Goal: Information Seeking & Learning: Learn about a topic

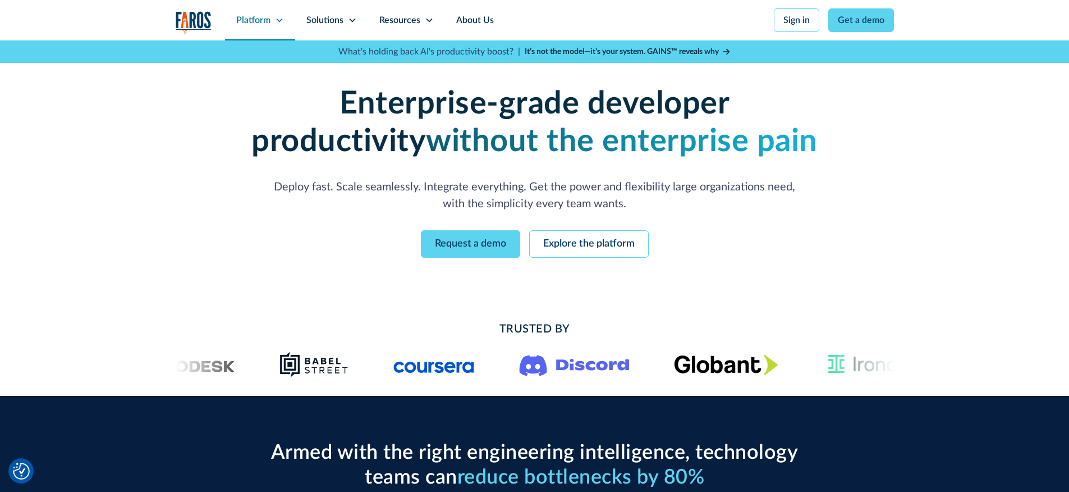
click at [271, 19] on div "Platform" at bounding box center [260, 20] width 70 height 40
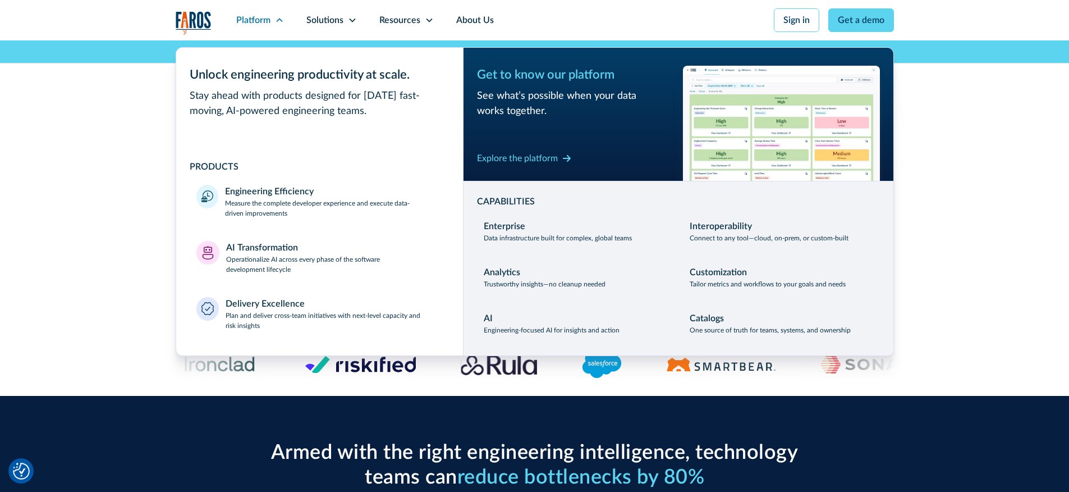
drag, startPoint x: 187, startPoint y: 74, endPoint x: 420, endPoint y: 112, distance: 236.0
click at [420, 112] on div "Unlock engineering productivity at scale. Stay ahead with products designed for…" at bounding box center [319, 202] width 287 height 308
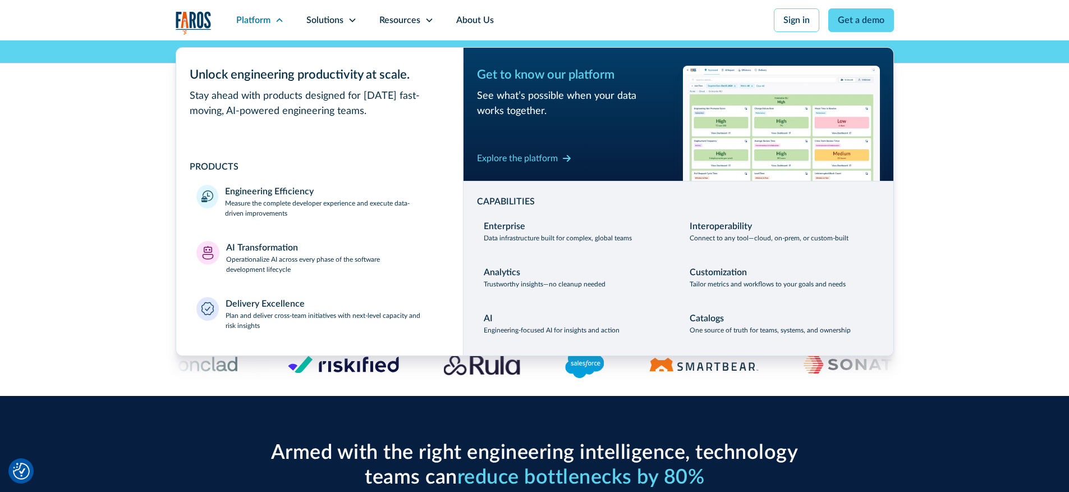
click at [404, 118] on div "Stay ahead with products designed for [DATE] fast-moving, AI-powered engineerin…" at bounding box center [320, 104] width 260 height 30
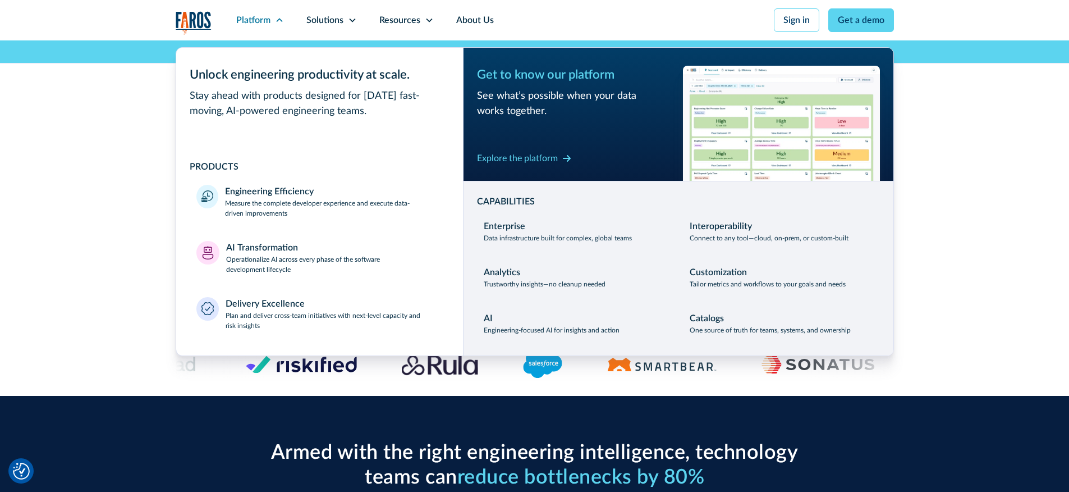
drag, startPoint x: 393, startPoint y: 116, endPoint x: 182, endPoint y: 72, distance: 214.8
click at [182, 72] on div "Unlock engineering productivity at scale. Stay ahead with products designed for…" at bounding box center [319, 202] width 287 height 308
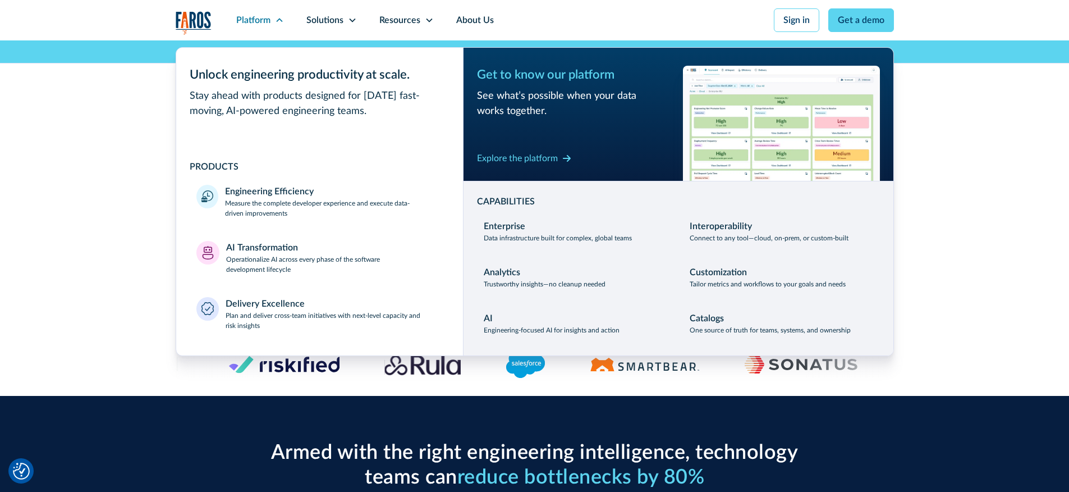
click at [334, 103] on div "Stay ahead with products designed for [DATE] fast-moving, AI-powered engineerin…" at bounding box center [320, 104] width 260 height 30
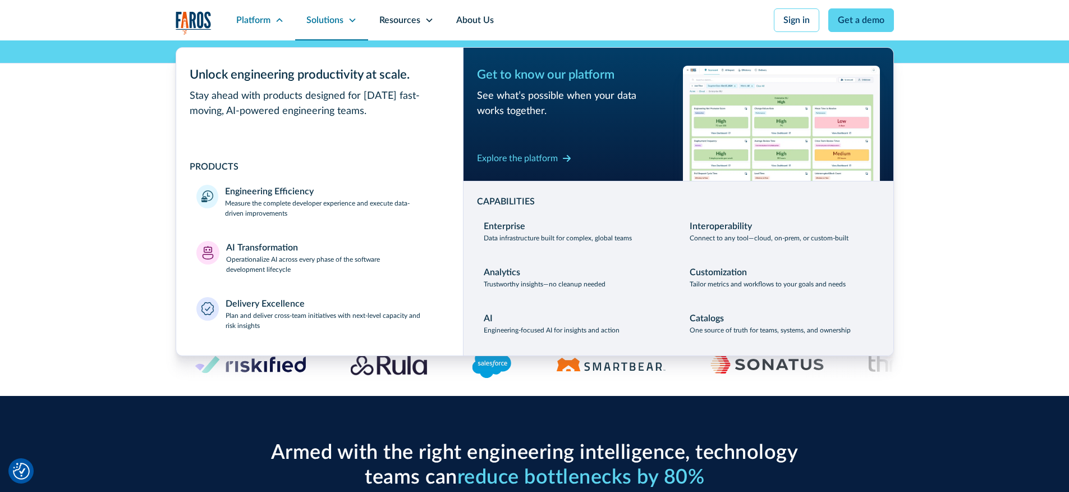
click at [353, 19] on icon at bounding box center [352, 20] width 9 height 9
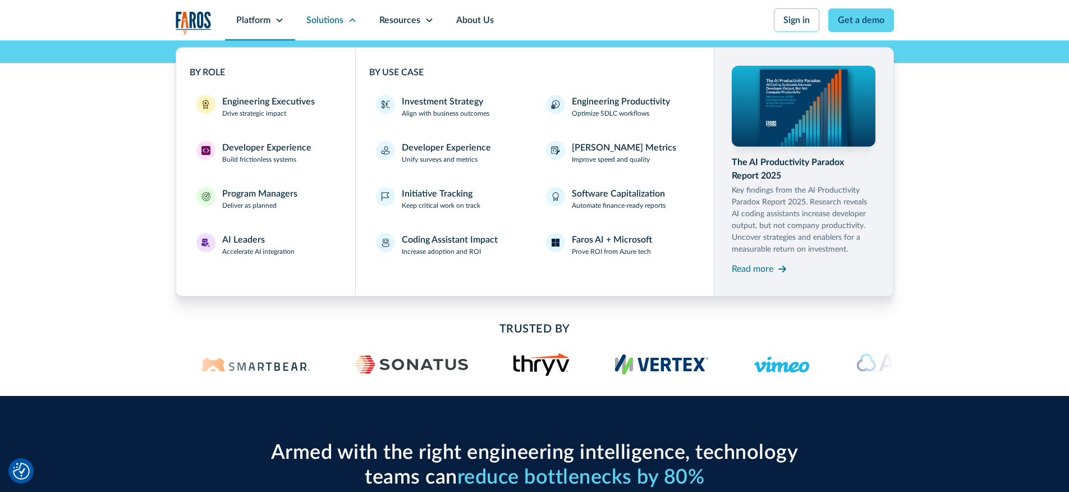
click at [261, 20] on div "Platform" at bounding box center [253, 19] width 34 height 13
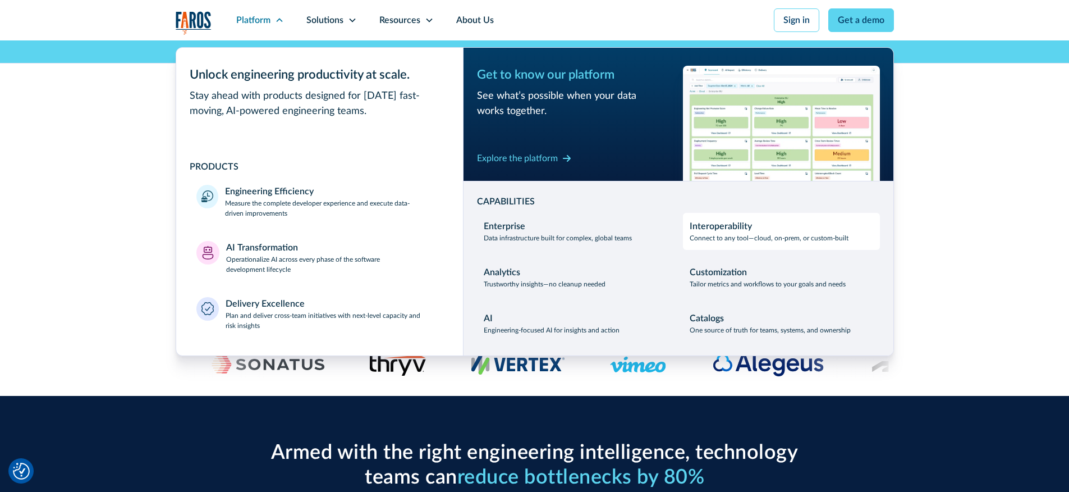
click at [754, 221] on div "Interoperability Connect to any tool—cloud, on-prem, or custom-built" at bounding box center [769, 231] width 159 height 24
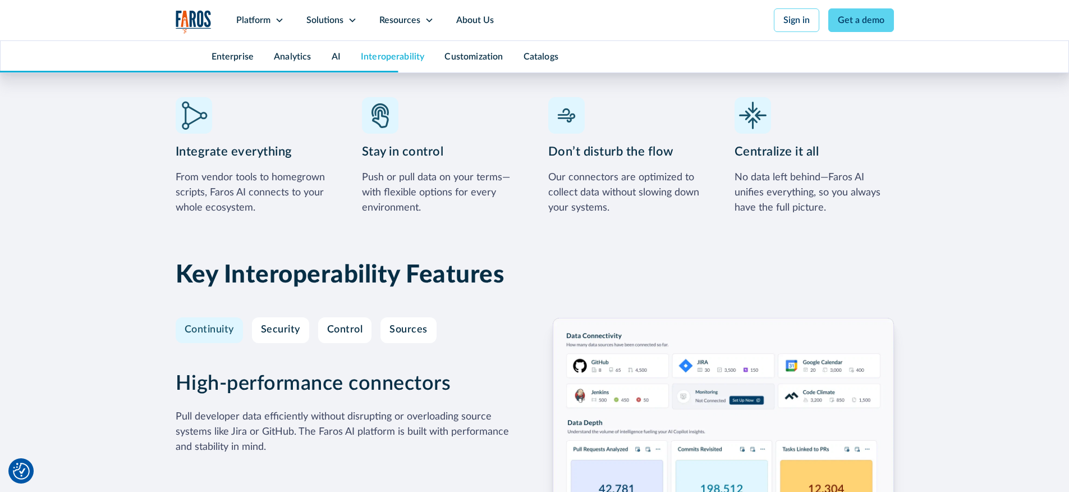
scroll to position [3283, 0]
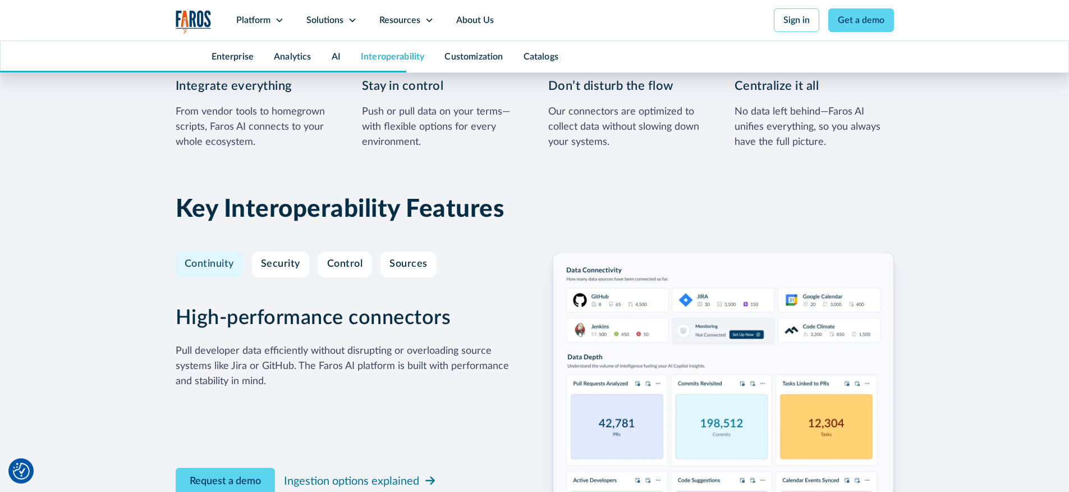
click at [306, 306] on h3 "High-performance connectors" at bounding box center [346, 318] width 341 height 24
click at [424, 258] on div "Sources" at bounding box center [408, 264] width 38 height 12
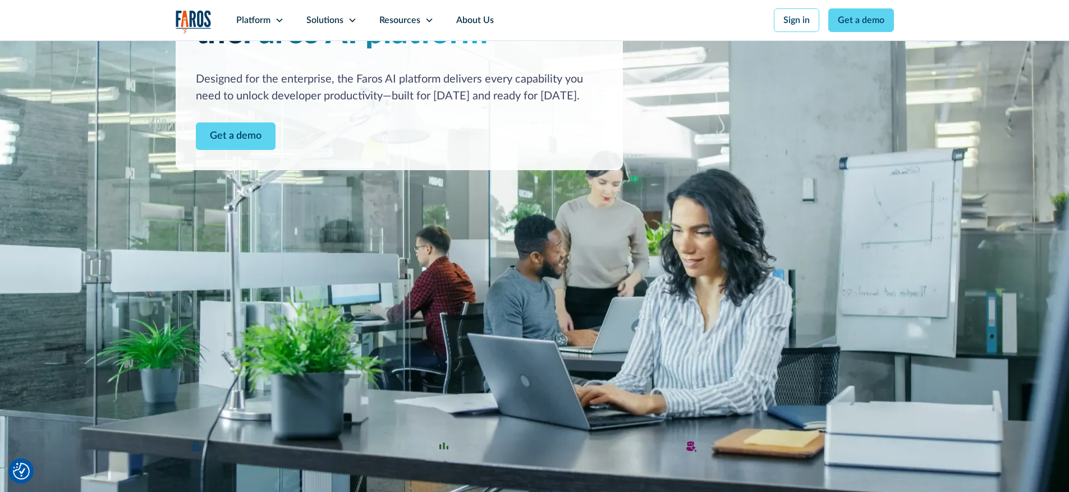
scroll to position [0, 0]
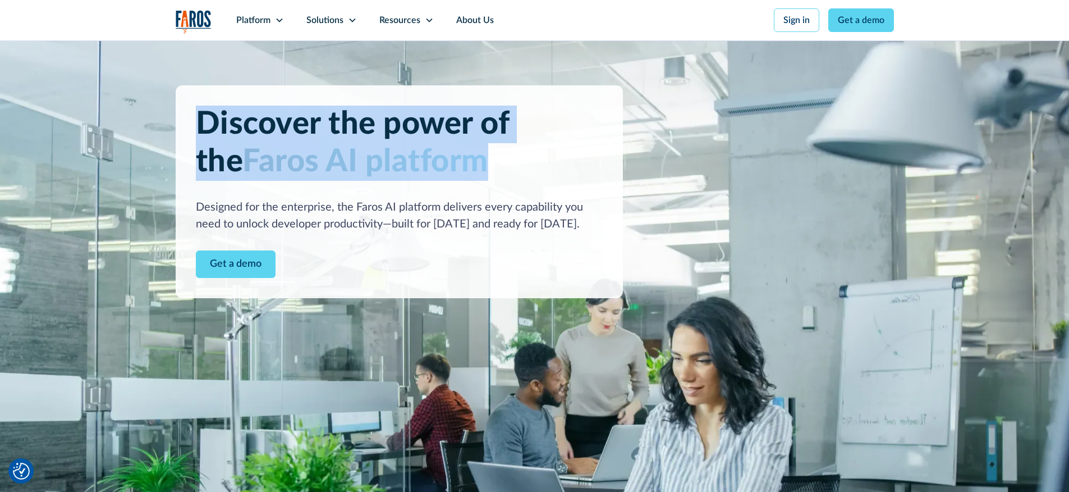
drag, startPoint x: 199, startPoint y: 128, endPoint x: 498, endPoint y: 168, distance: 301.8
click at [498, 168] on h1 "Discover the power of the Faros AI platform" at bounding box center [399, 143] width 407 height 75
click at [524, 162] on h1 "Discover the power of the Faros AI platform" at bounding box center [399, 143] width 407 height 75
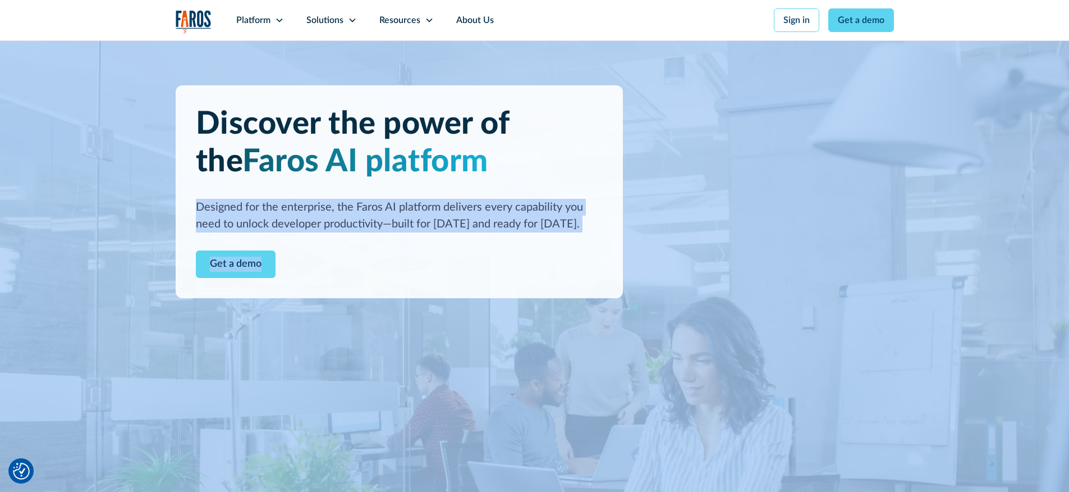
drag, startPoint x: 446, startPoint y: 165, endPoint x: 148, endPoint y: 132, distance: 300.4
click at [148, 132] on div "Discover the power of the Faros AI platform Designed for the enterprise, the Fa…" at bounding box center [534, 191] width 1069 height 302
click at [557, 191] on div "Discover the power of the Faros AI platform Designed for the enterprise, the Fa…" at bounding box center [399, 191] width 447 height 213
